Goal: Use online tool/utility: Utilize a website feature to perform a specific function

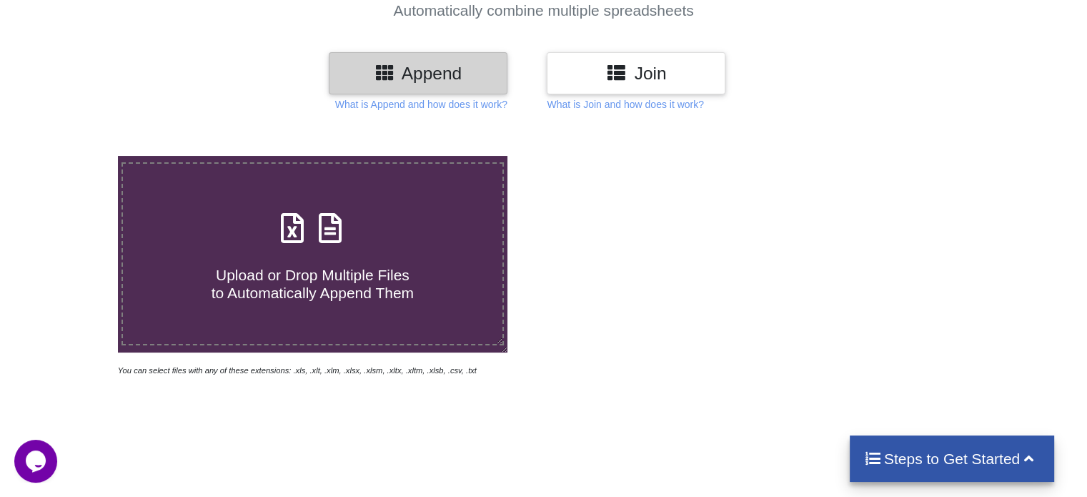
click at [316, 259] on h4 "Upload or Drop Multiple Files to Automatically Append Them" at bounding box center [312, 275] width 379 height 54
click at [74, 156] on input "Upload or Drop Multiple Files to Automatically Append Them" at bounding box center [74, 156] width 0 height 0
type input "C:\fakepath\grid-export (6).xls"
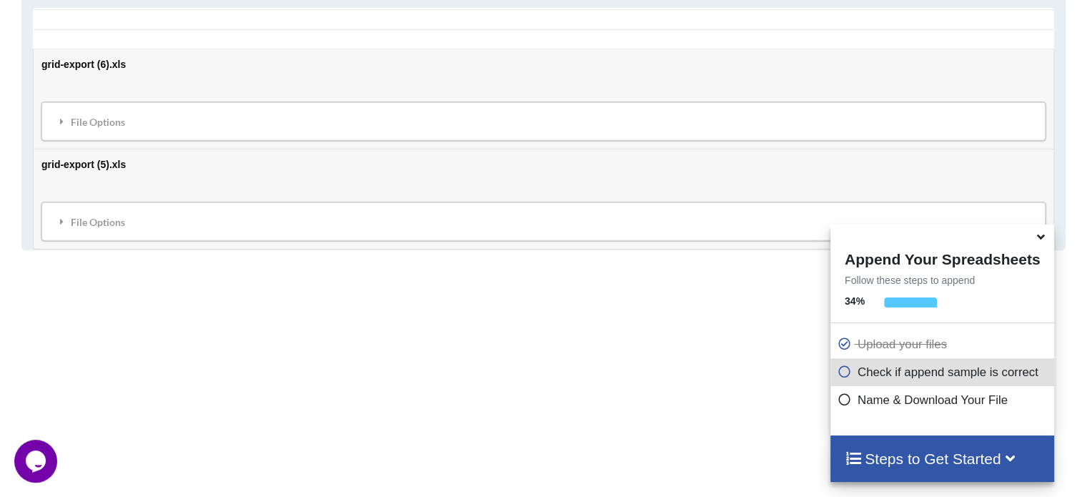
scroll to position [778, 0]
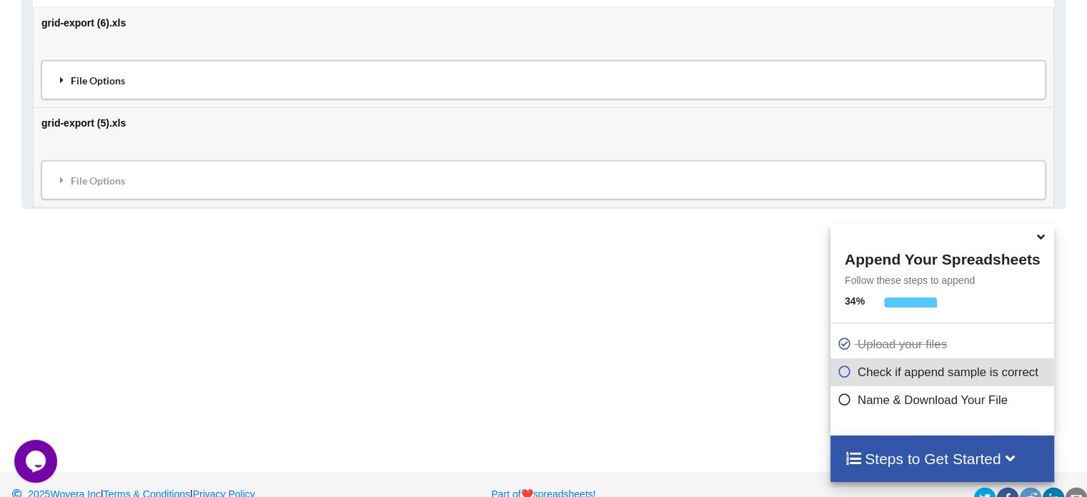
click at [215, 69] on div "File Options" at bounding box center [543, 80] width 995 height 30
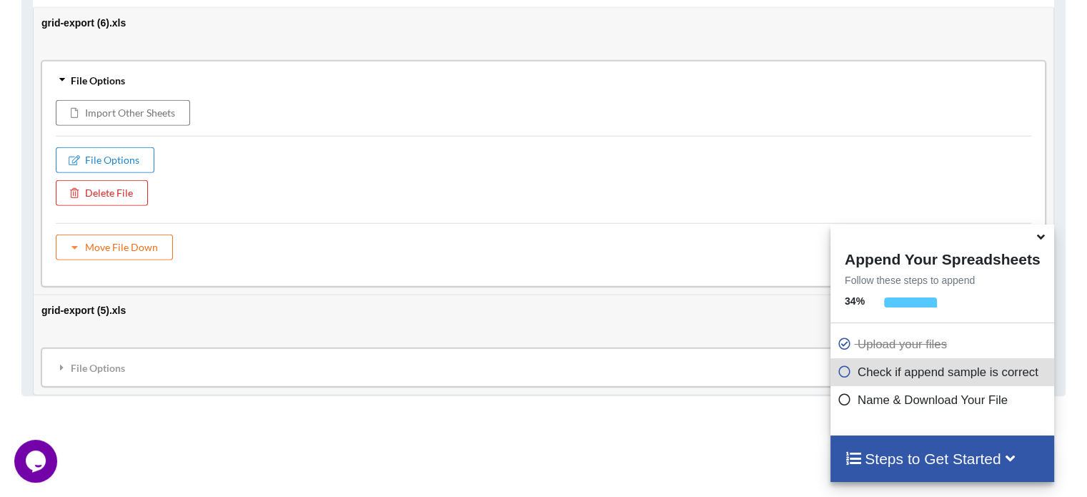
click at [215, 69] on div "File Options" at bounding box center [543, 80] width 995 height 30
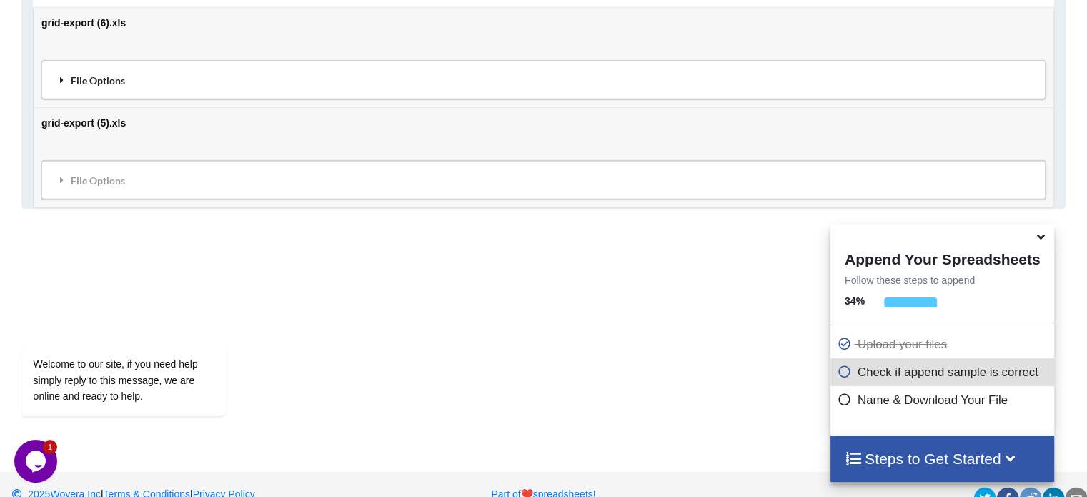
click at [187, 74] on div "File Options" at bounding box center [543, 80] width 995 height 30
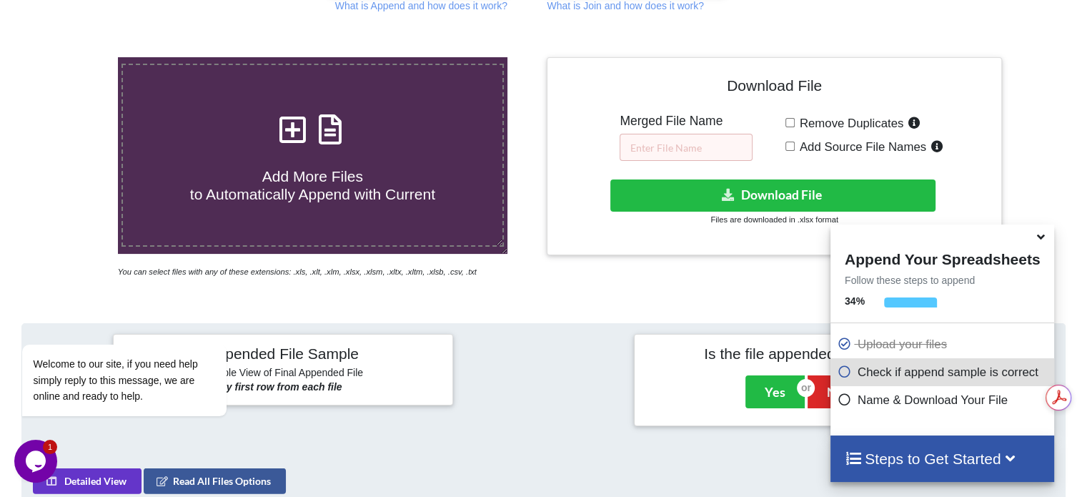
scroll to position [206, 0]
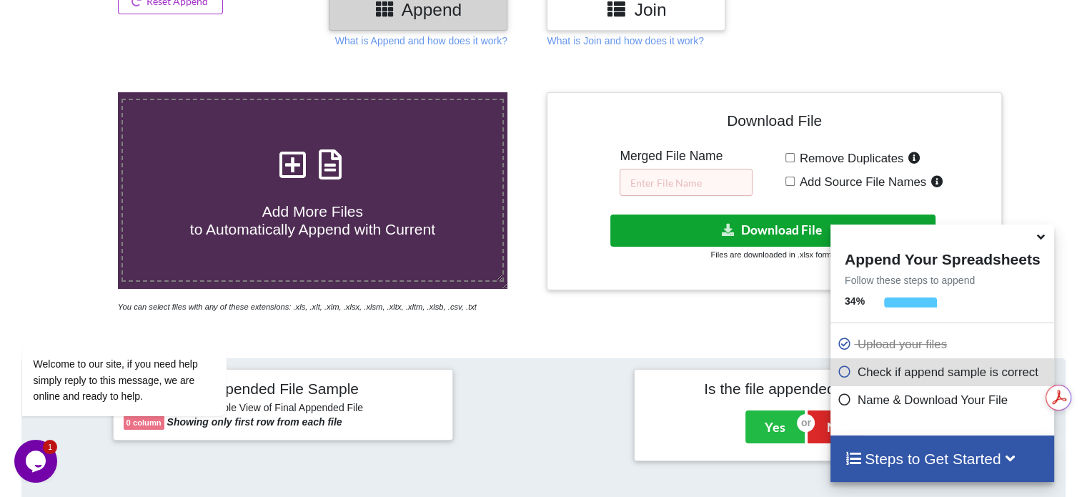
click at [761, 226] on button "Download File" at bounding box center [772, 230] width 325 height 32
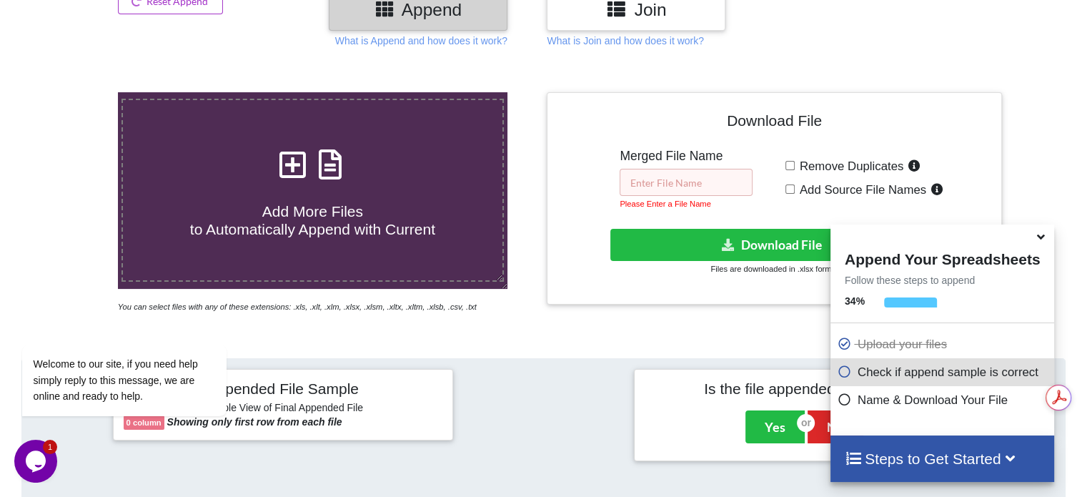
click at [669, 179] on input "text" at bounding box center [685, 182] width 133 height 27
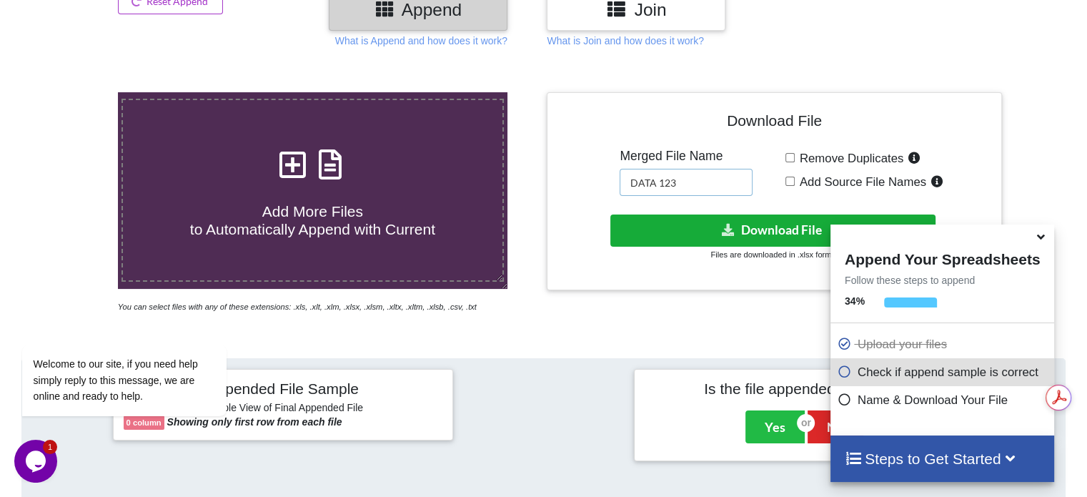
type input "DATA 123"
click at [775, 228] on button "Download File" at bounding box center [772, 230] width 325 height 32
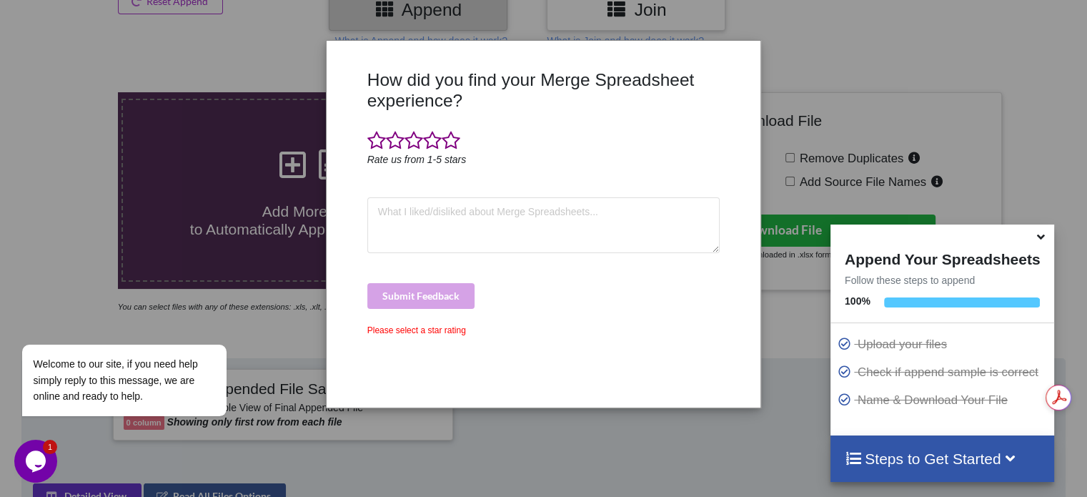
click at [126, 151] on div "How did you find your Merge Spreadsheet experience? Rate us from 1-5 stars Subm…" at bounding box center [543, 248] width 1087 height 497
